Goal: Task Accomplishment & Management: Use online tool/utility

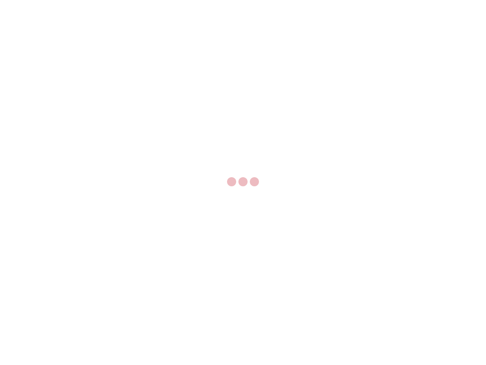
select select "US"
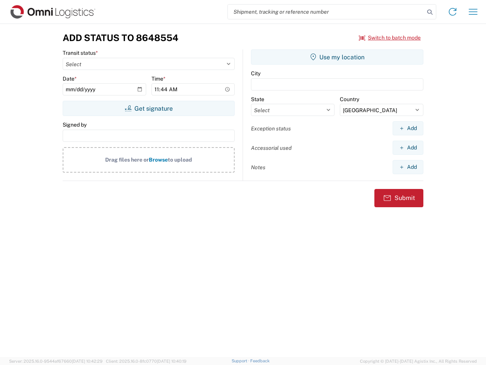
click at [326, 12] on input "search" at bounding box center [326, 12] width 197 height 14
click at [430, 12] on icon at bounding box center [430, 12] width 11 height 11
click at [453, 12] on icon at bounding box center [453, 12] width 12 height 12
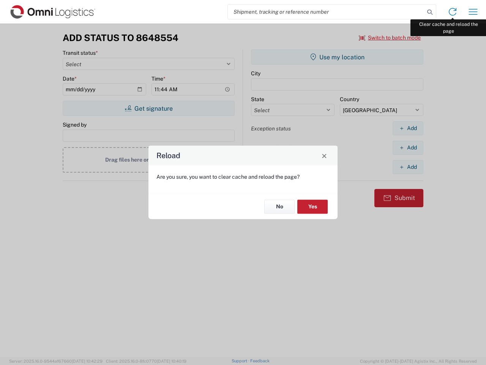
click at [473, 12] on div "Reload Are you sure, you want to clear cache and reload the page? No Yes" at bounding box center [243, 182] width 486 height 365
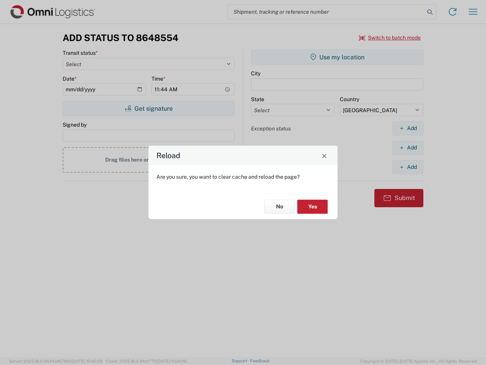
click at [390, 38] on div "Reload Are you sure, you want to clear cache and reload the page? No Yes" at bounding box center [243, 182] width 486 height 365
click at [149, 108] on div "Reload Are you sure, you want to clear cache and reload the page? No Yes" at bounding box center [243, 182] width 486 height 365
click at [337, 57] on div "Reload Are you sure, you want to clear cache and reload the page? No Yes" at bounding box center [243, 182] width 486 height 365
click at [408, 128] on div "Reload Are you sure, you want to clear cache and reload the page? No Yes" at bounding box center [243, 182] width 486 height 365
click at [408, 147] on div "Reload Are you sure, you want to clear cache and reload the page? No Yes" at bounding box center [243, 182] width 486 height 365
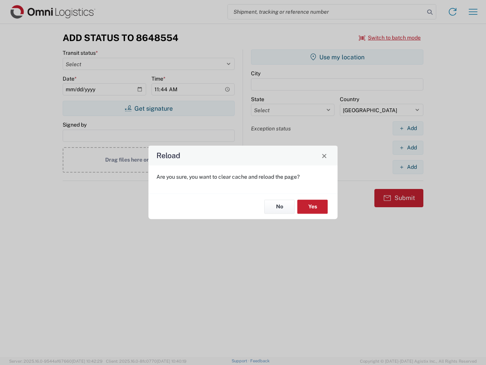
click at [408, 167] on div "Reload Are you sure, you want to clear cache and reload the page? No Yes" at bounding box center [243, 182] width 486 height 365
